Goal: Transaction & Acquisition: Purchase product/service

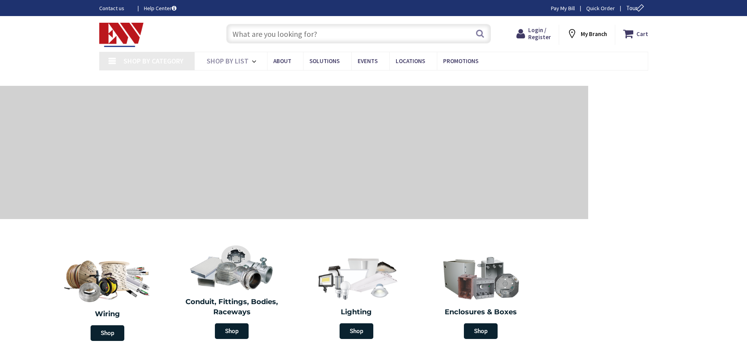
type input "[GEOGRAPHIC_DATA], [GEOGRAPHIC_DATA]"
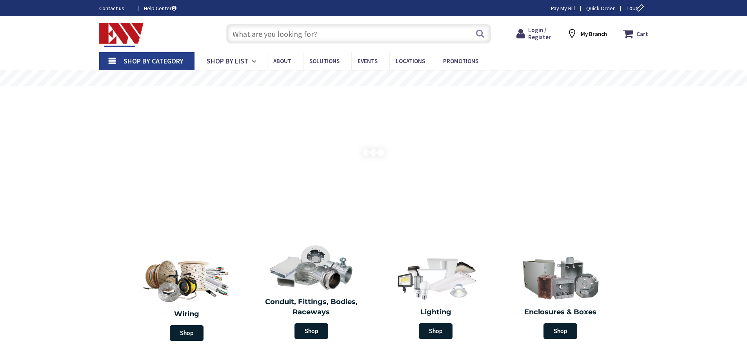
click at [268, 33] on input "text" at bounding box center [358, 34] width 265 height 20
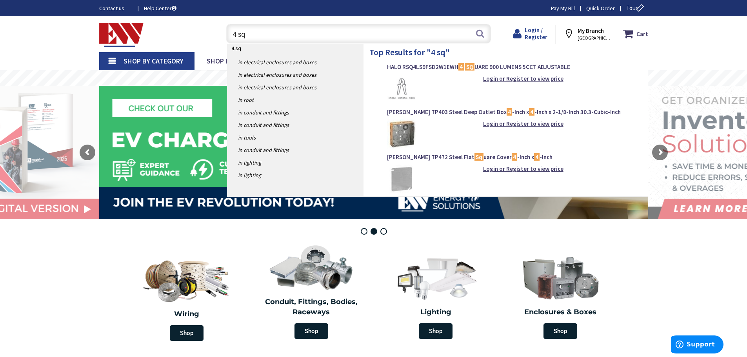
type input "4 sq"
click at [530, 31] on span "Login / Register" at bounding box center [536, 33] width 23 height 15
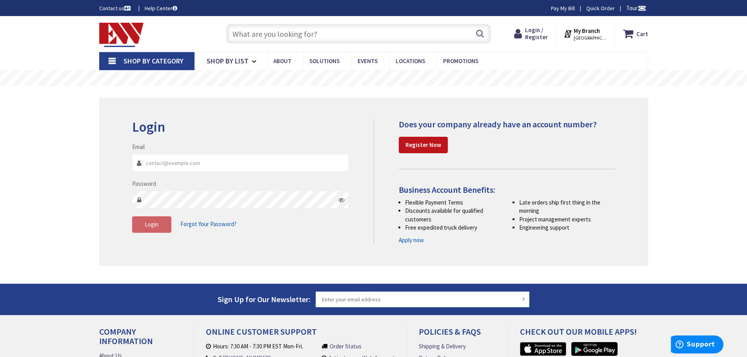
type input "[PERSON_NAME][EMAIL_ADDRESS][DOMAIN_NAME]"
click at [260, 164] on input "[PERSON_NAME][EMAIL_ADDRESS][DOMAIN_NAME]" at bounding box center [240, 163] width 217 height 18
click at [153, 226] on span "Login" at bounding box center [152, 224] width 14 height 7
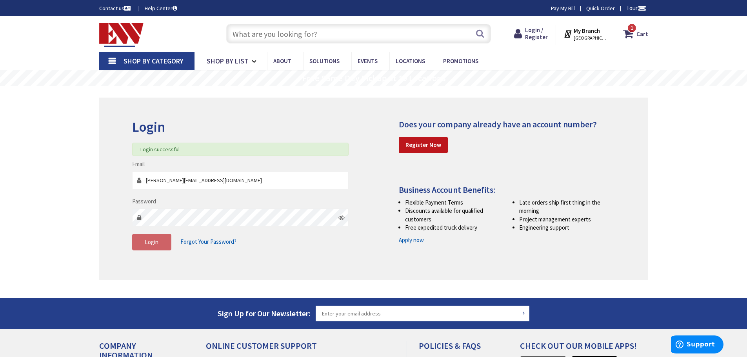
drag, startPoint x: 362, startPoint y: 25, endPoint x: 357, endPoint y: 27, distance: 5.5
click at [361, 26] on div "Search" at bounding box center [356, 33] width 269 height 25
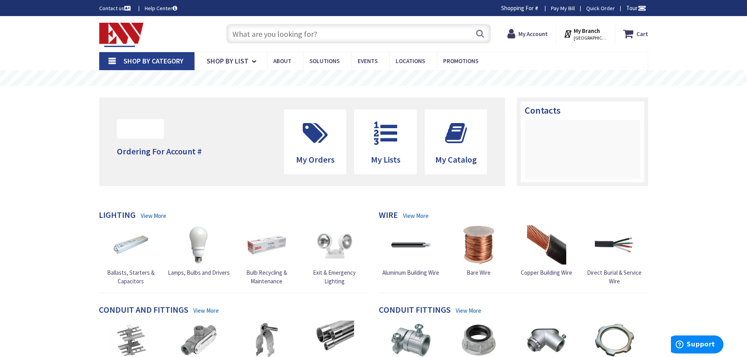
click at [345, 33] on input "text" at bounding box center [358, 34] width 265 height 20
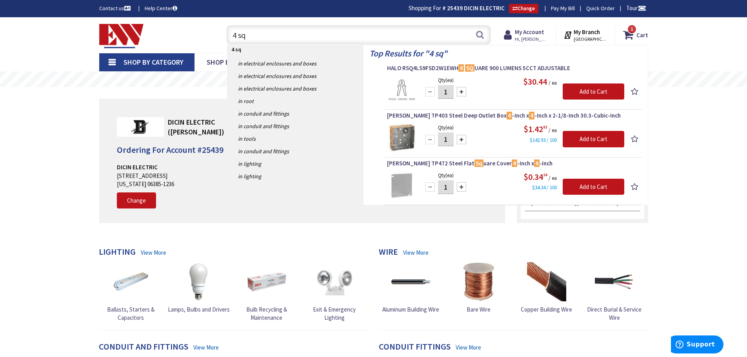
type input "4 sq"
